Goal: Task Accomplishment & Management: Use online tool/utility

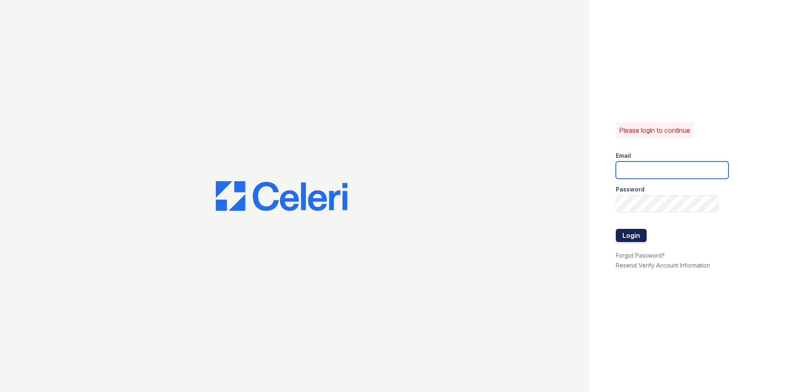
type input "[DOMAIN_NAME][EMAIL_ADDRESS][DOMAIN_NAME]"
click at [635, 233] on button "Login" at bounding box center [631, 235] width 31 height 13
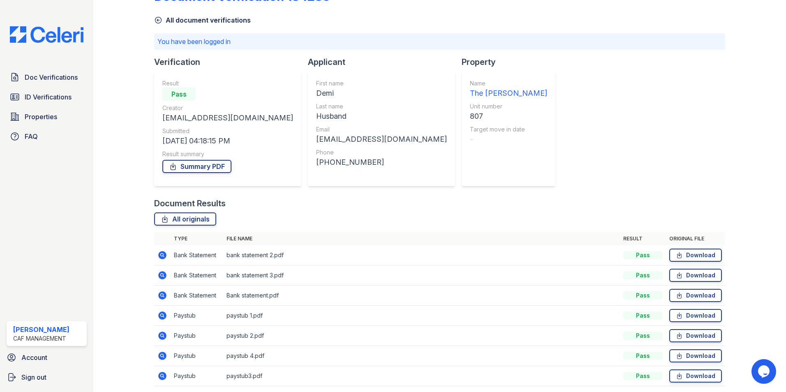
scroll to position [58, 0]
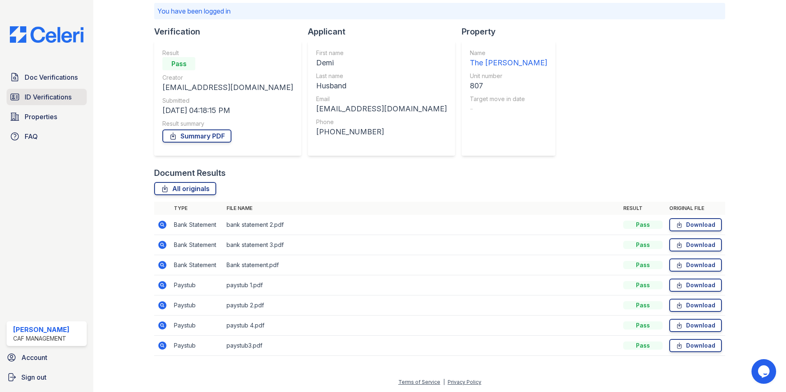
click at [48, 97] on span "ID Verifications" at bounding box center [48, 97] width 47 height 10
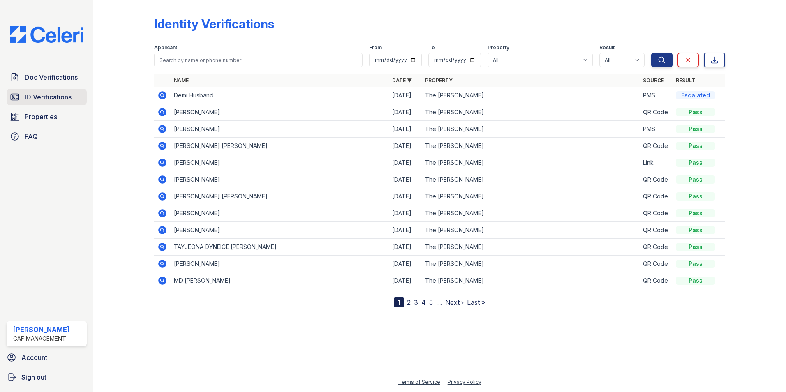
click at [65, 97] on span "ID Verifications" at bounding box center [48, 97] width 47 height 10
click at [162, 94] on icon at bounding box center [162, 95] width 2 height 2
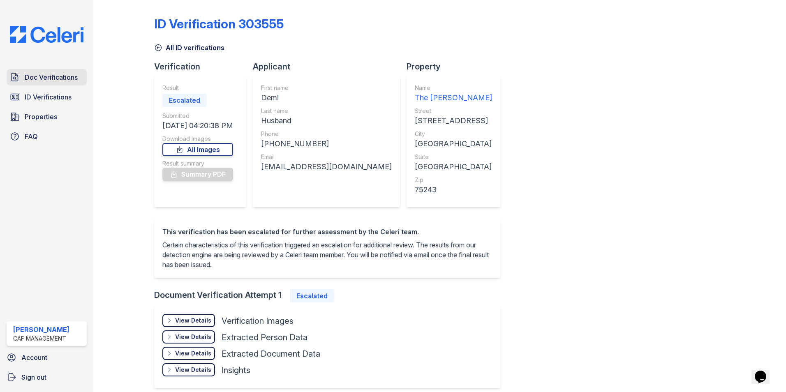
click at [59, 78] on span "Doc Verifications" at bounding box center [51, 77] width 53 height 10
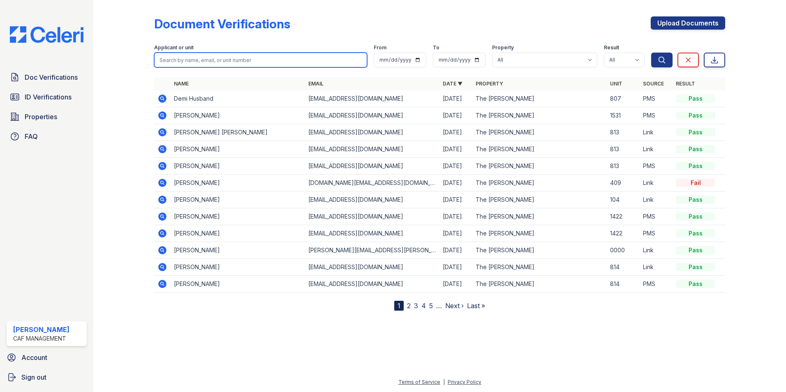
click at [180, 58] on input "search" at bounding box center [260, 60] width 213 height 15
type input "husba"
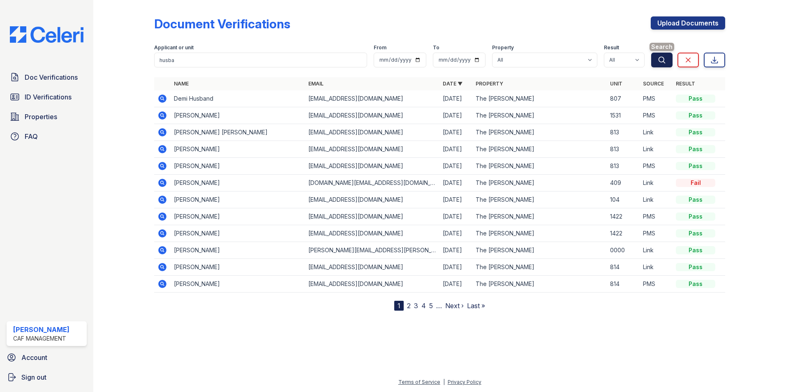
click at [660, 61] on icon "submit" at bounding box center [662, 60] width 8 height 8
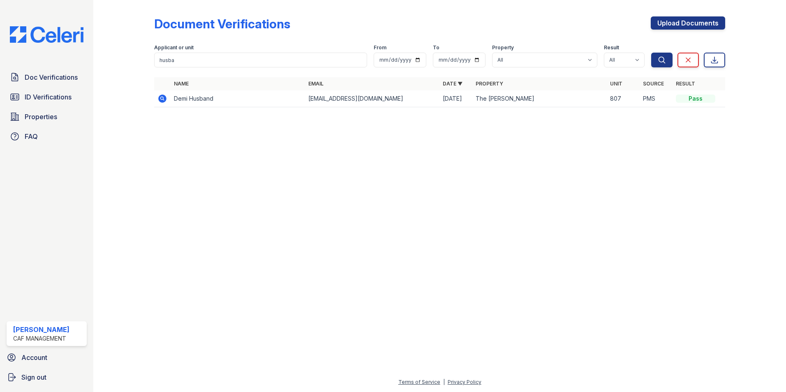
click at [161, 99] on icon at bounding box center [162, 99] width 10 height 10
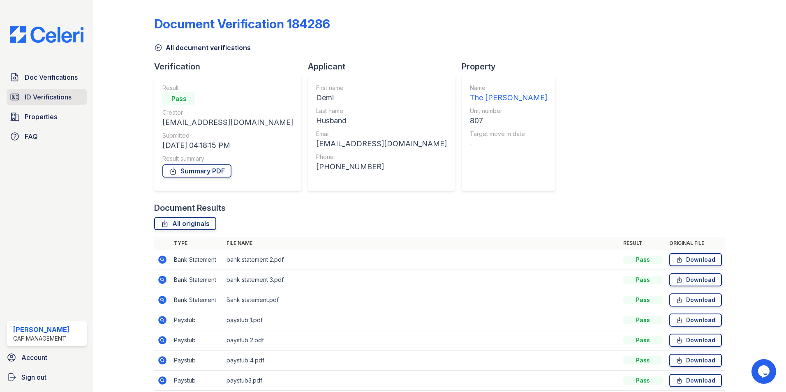
click at [52, 100] on span "ID Verifications" at bounding box center [48, 97] width 47 height 10
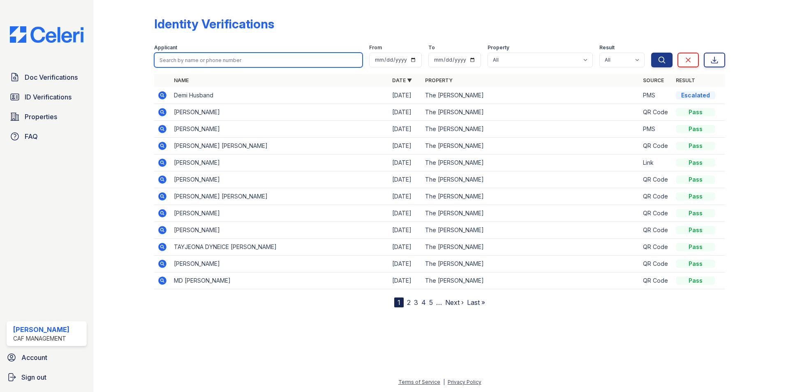
click at [209, 60] on input "search" at bounding box center [258, 60] width 208 height 15
click at [133, 192] on div at bounding box center [130, 155] width 48 height 304
click at [162, 95] on icon at bounding box center [162, 95] width 2 height 2
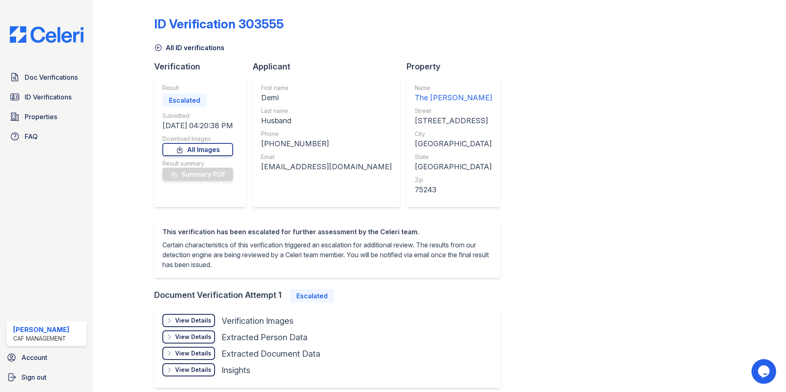
click at [188, 320] on div "View Details" at bounding box center [193, 321] width 36 height 8
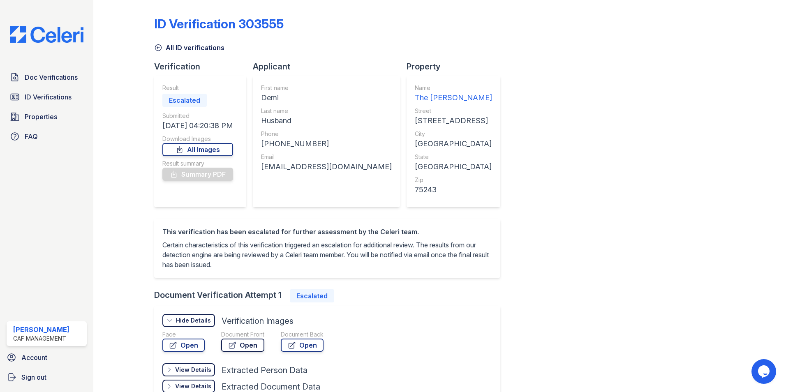
click at [244, 347] on link "Open" at bounding box center [242, 345] width 43 height 13
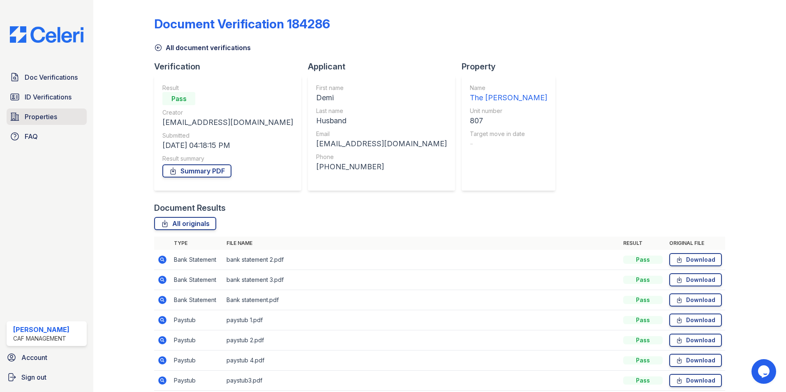
click at [37, 119] on span "Properties" at bounding box center [41, 117] width 32 height 10
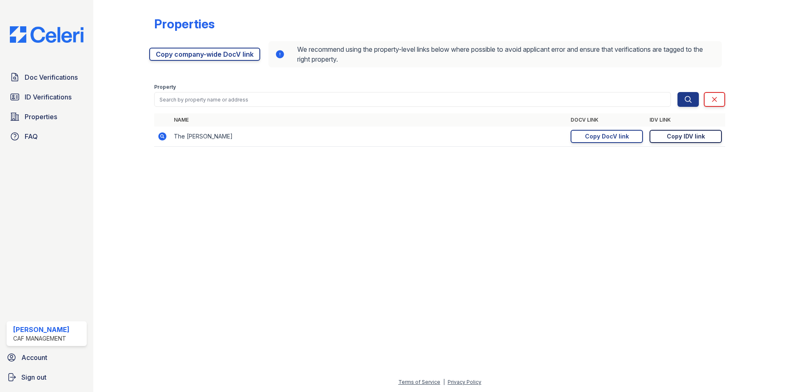
click at [677, 137] on div "Copy IDV link" at bounding box center [686, 136] width 38 height 8
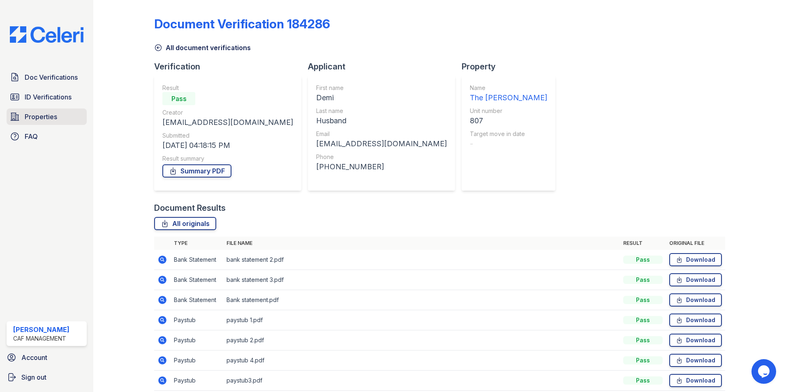
click at [37, 117] on span "Properties" at bounding box center [41, 117] width 32 height 10
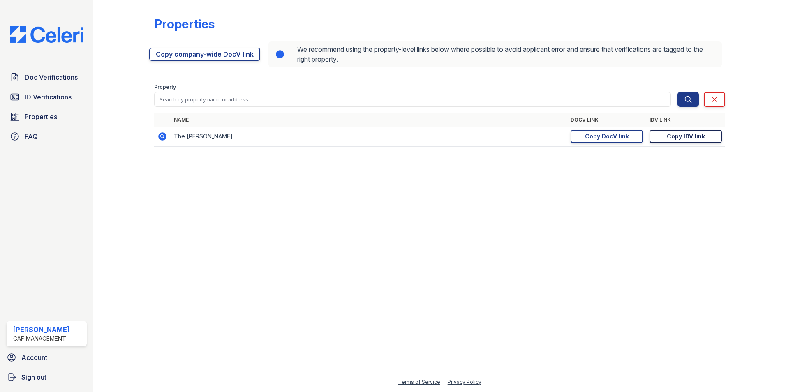
click at [685, 138] on div "Copy IDV link" at bounding box center [686, 136] width 38 height 8
